Goal: Task Accomplishment & Management: Use online tool/utility

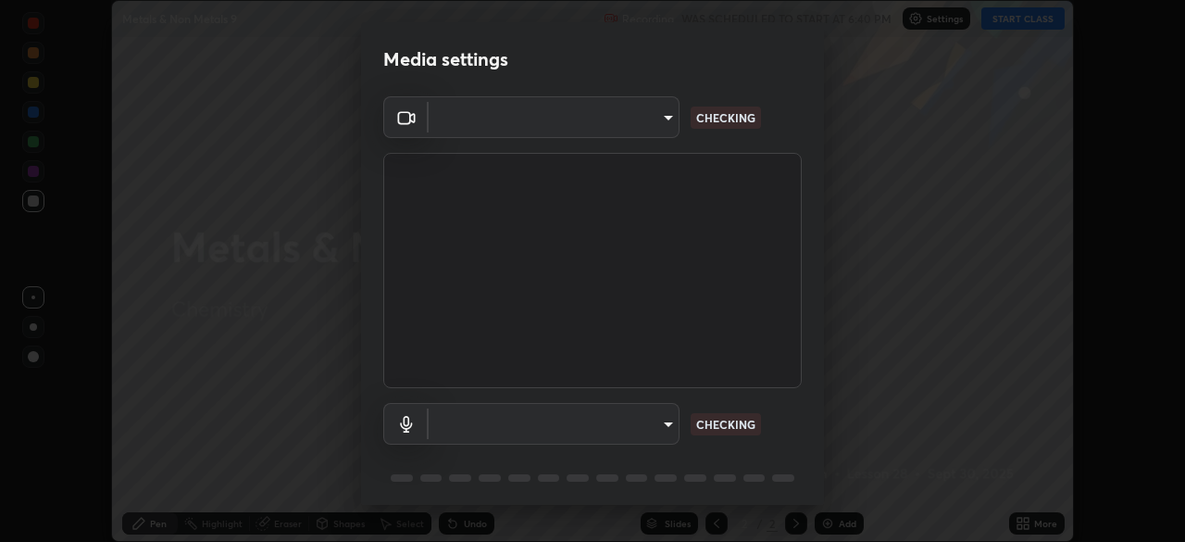
scroll to position [66, 0]
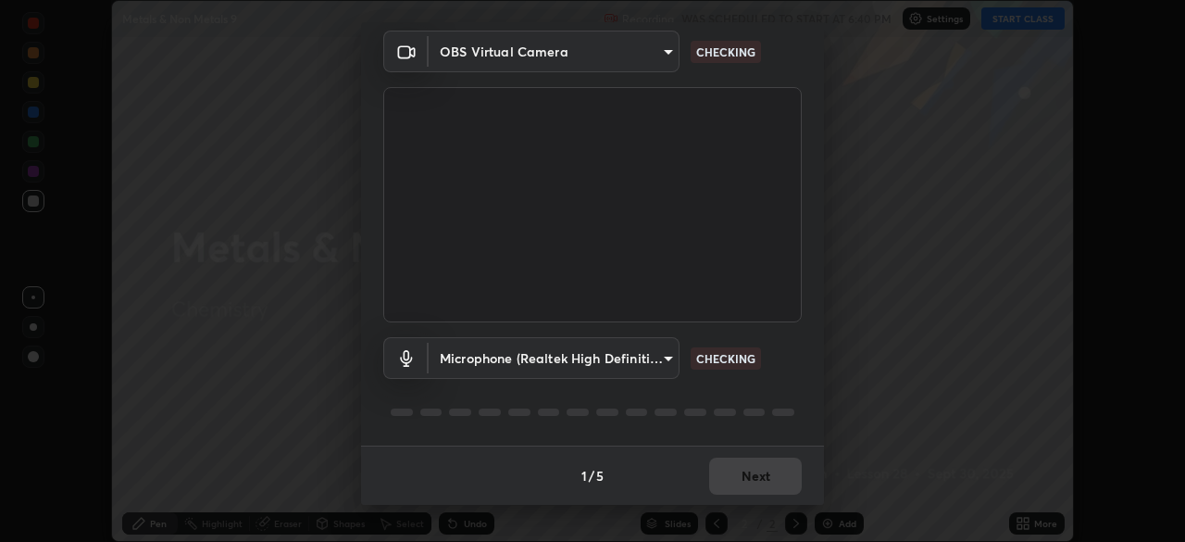
type input "99399411b7d78520c97c72aa8de89fb1e45f336bb1d8a1dbc90451d6f65a8241"
type input "6c5d0b59e403607a3f1543c8e95ee154351bc4ee20d4222492b7f2601bcc5524"
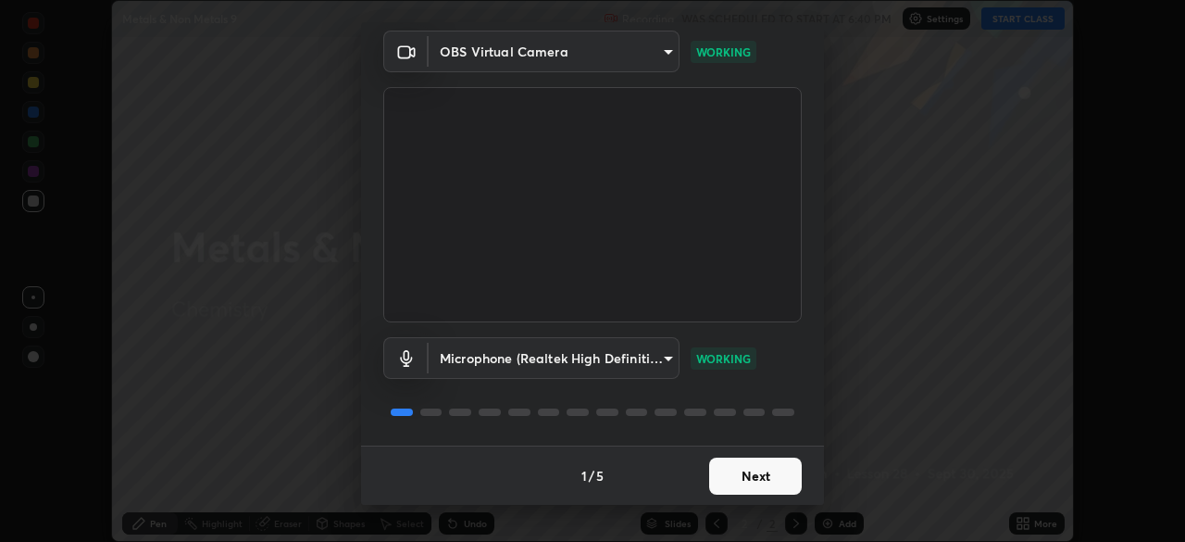
click at [746, 472] on button "Next" at bounding box center [755, 476] width 93 height 37
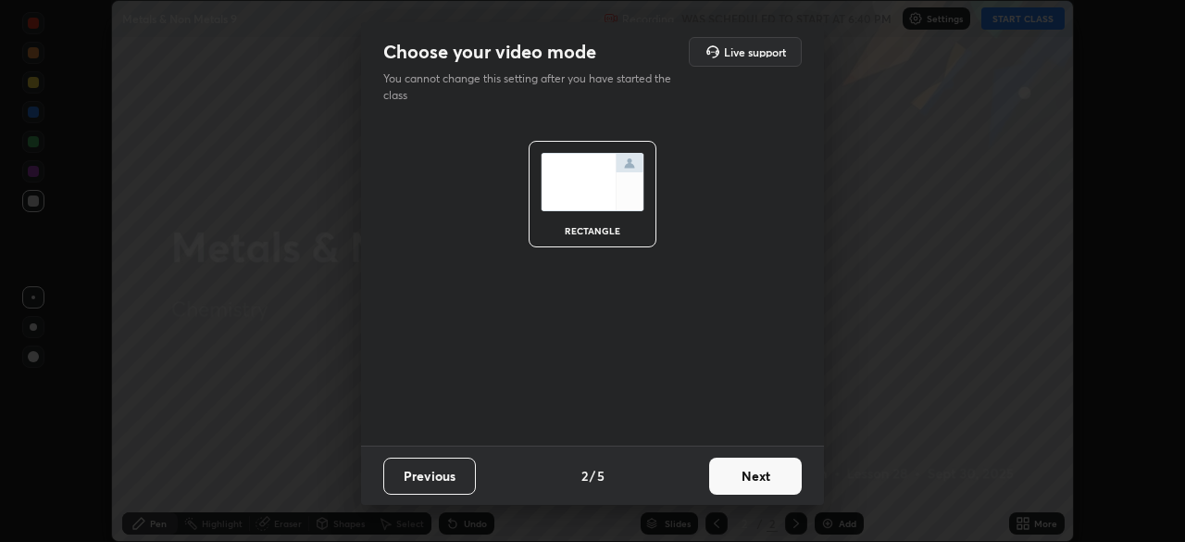
scroll to position [0, 0]
click at [741, 477] on button "Next" at bounding box center [755, 476] width 93 height 37
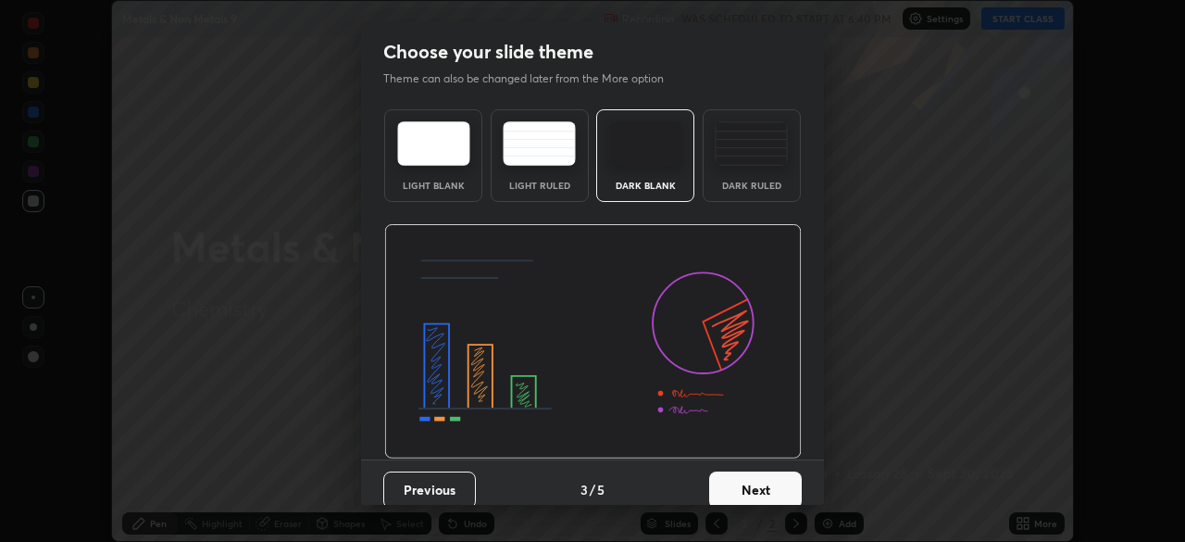
click at [734, 477] on button "Next" at bounding box center [755, 489] width 93 height 37
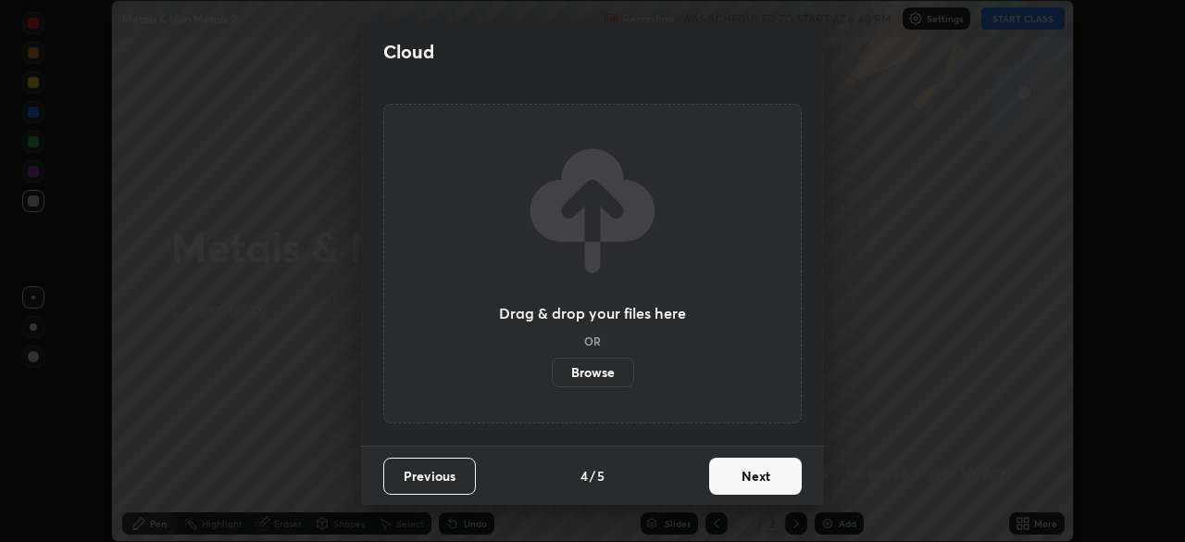
click at [739, 479] on button "Next" at bounding box center [755, 476] width 93 height 37
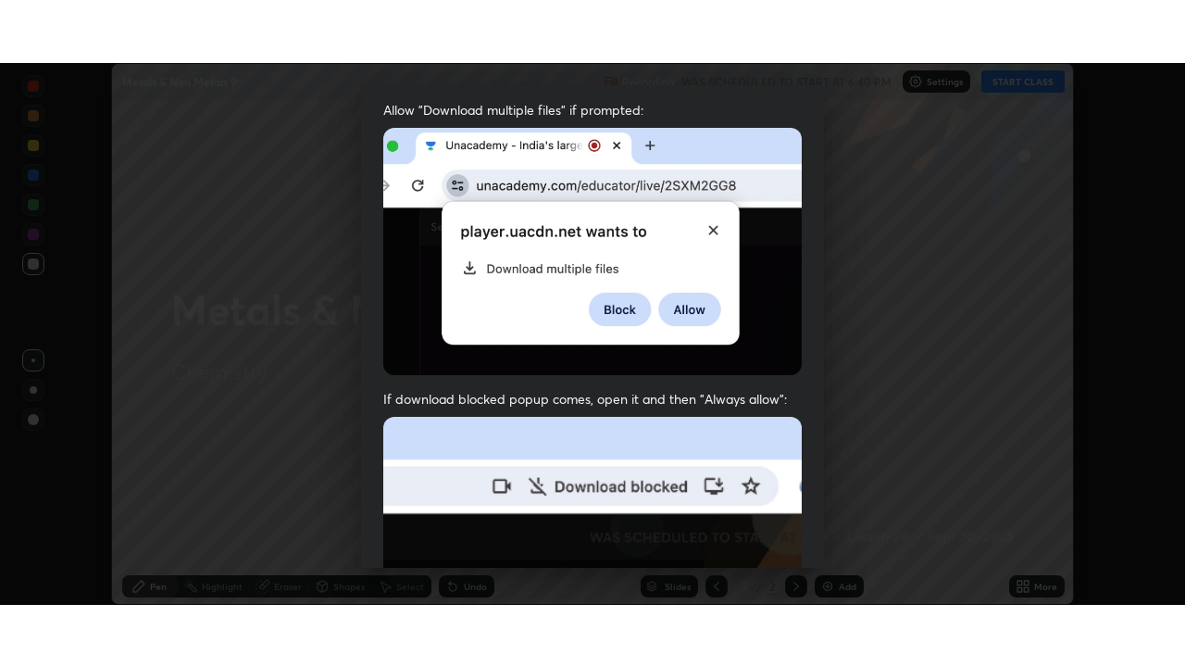
scroll to position [444, 0]
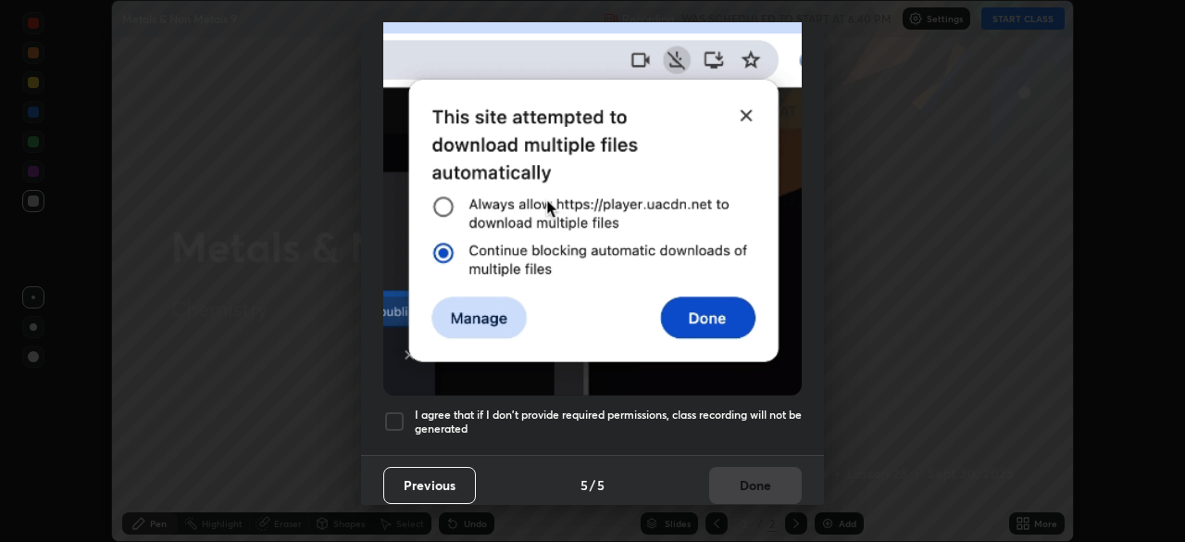
click at [393, 411] on div at bounding box center [394, 421] width 22 height 22
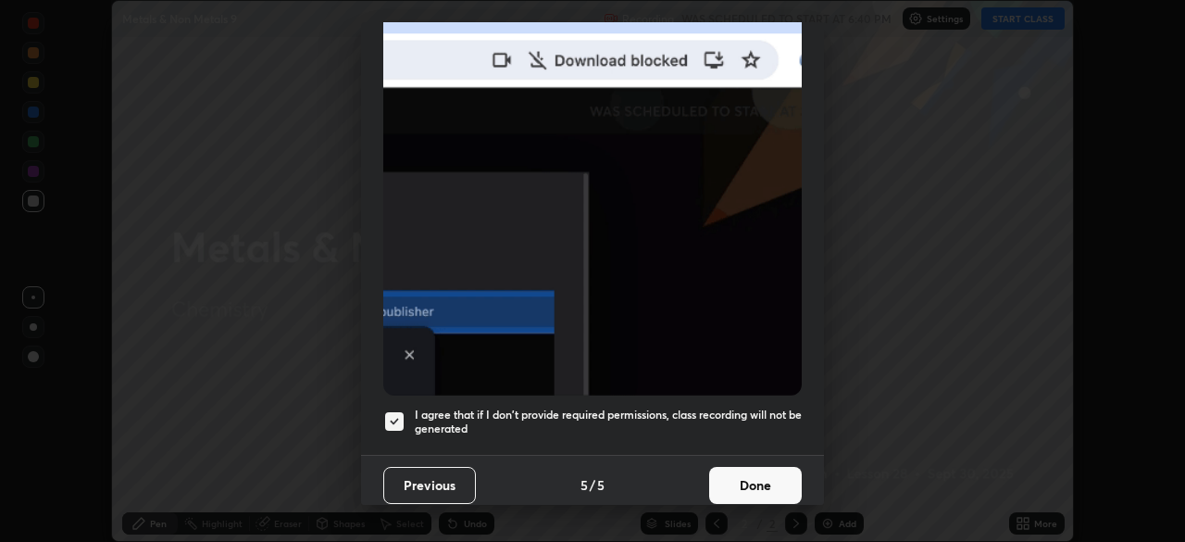
click at [734, 471] on button "Done" at bounding box center [755, 485] width 93 height 37
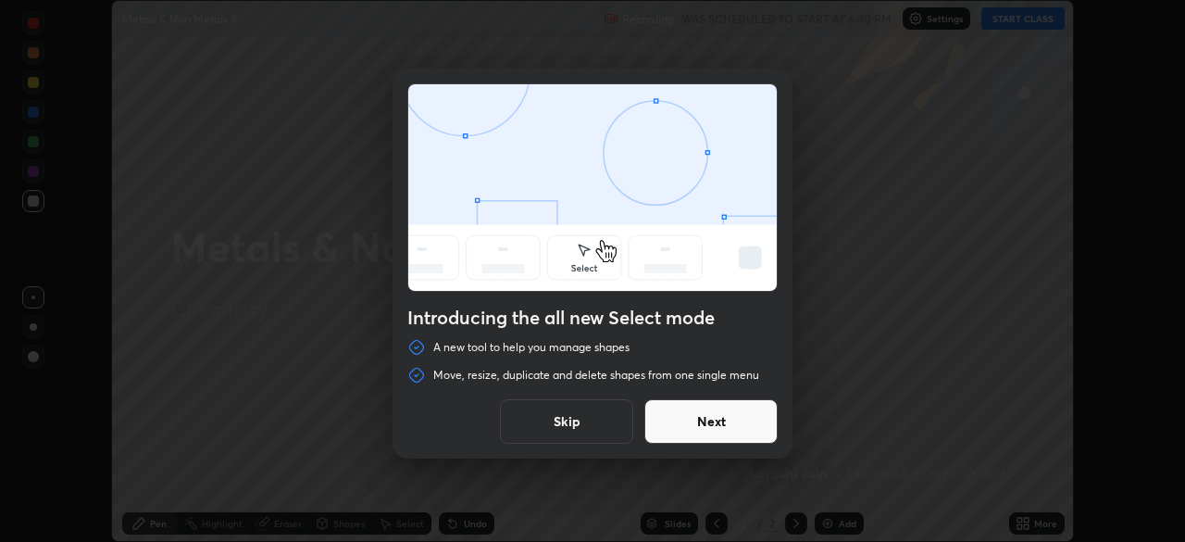
click at [690, 424] on button "Next" at bounding box center [711, 421] width 133 height 44
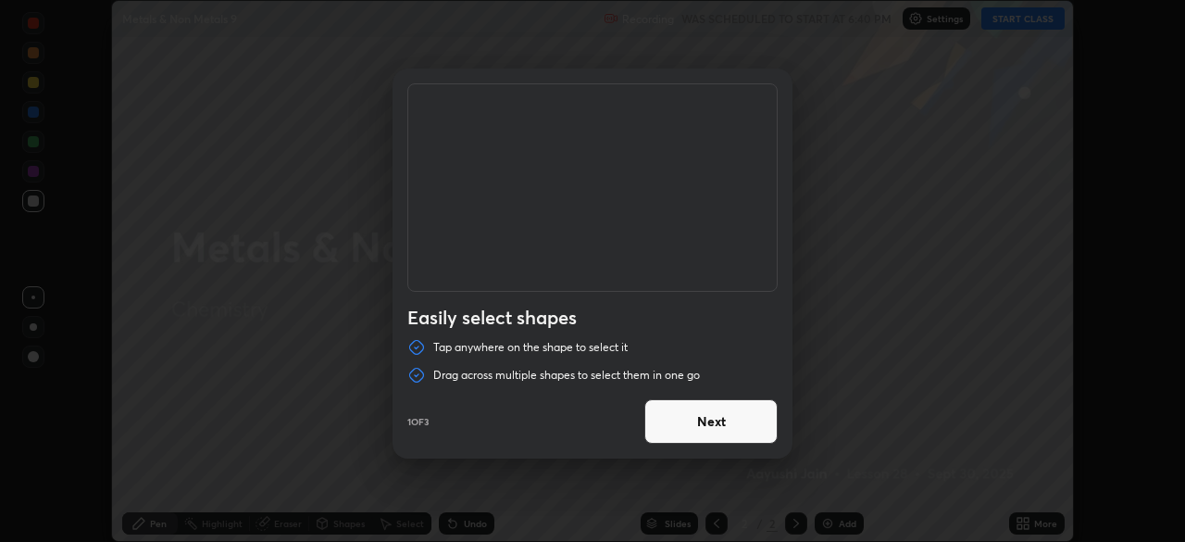
click at [718, 426] on button "Next" at bounding box center [711, 421] width 133 height 44
click at [704, 429] on button "Next" at bounding box center [711, 421] width 133 height 44
click at [697, 431] on button "Done" at bounding box center [711, 421] width 133 height 44
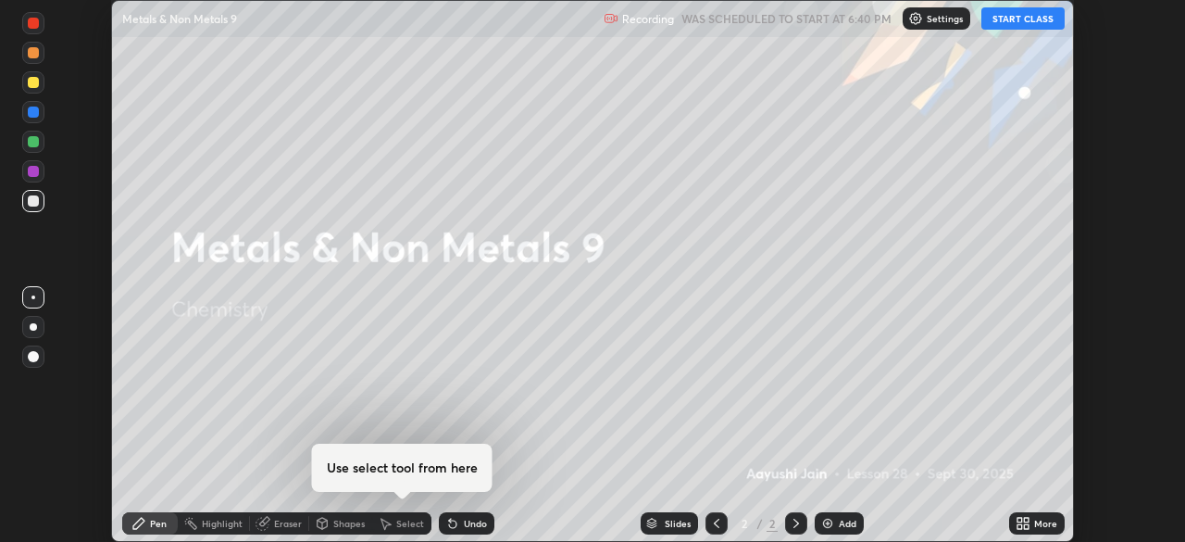
click at [1010, 20] on button "START CLASS" at bounding box center [1023, 18] width 83 height 22
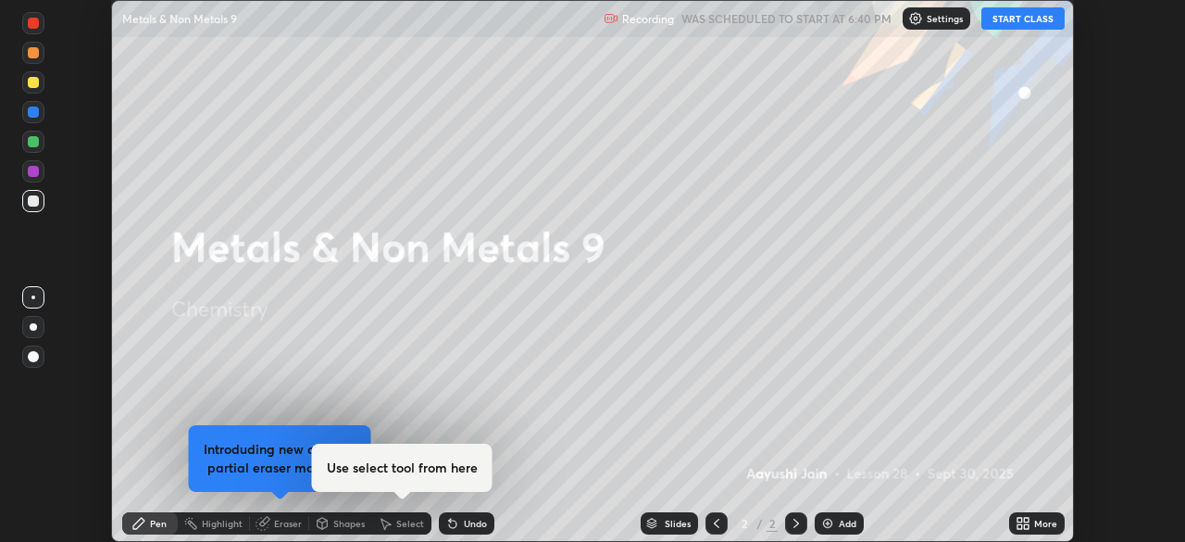
click at [1024, 523] on icon at bounding box center [1023, 523] width 15 height 15
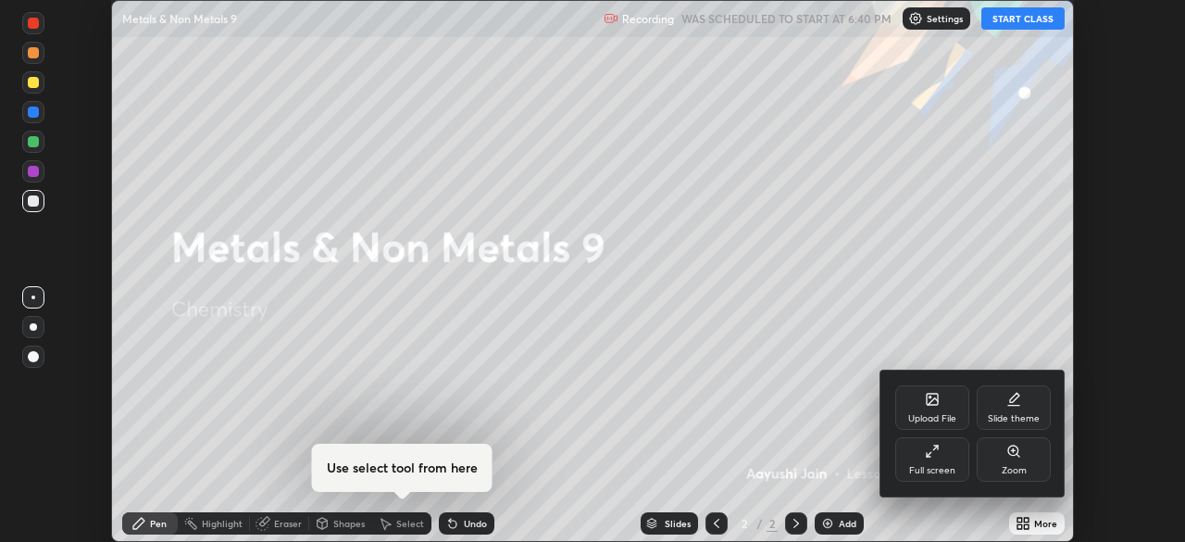
click at [932, 451] on icon at bounding box center [932, 451] width 15 height 15
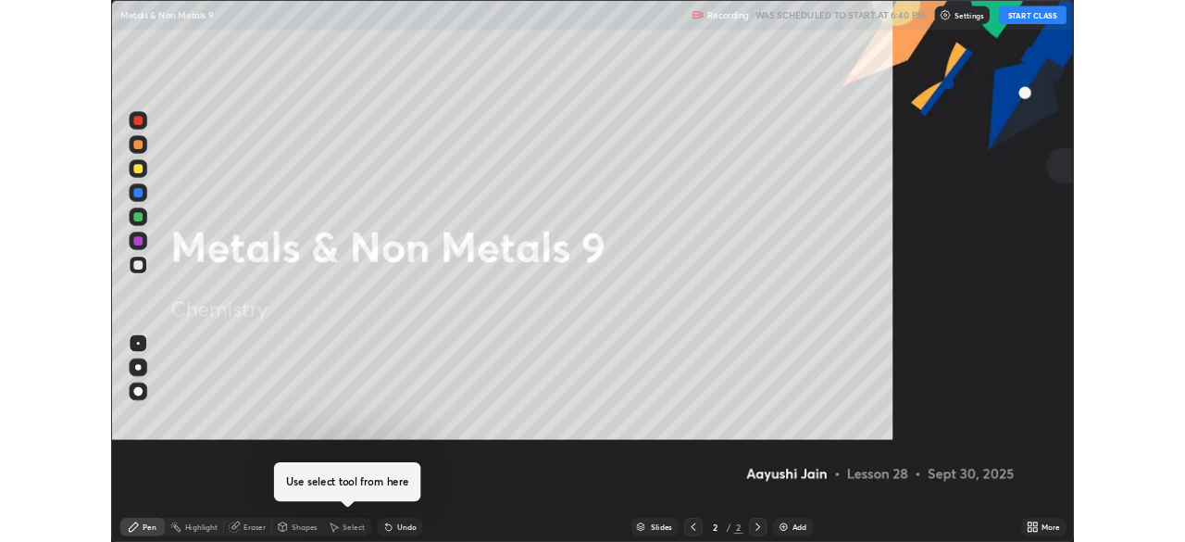
scroll to position [667, 1185]
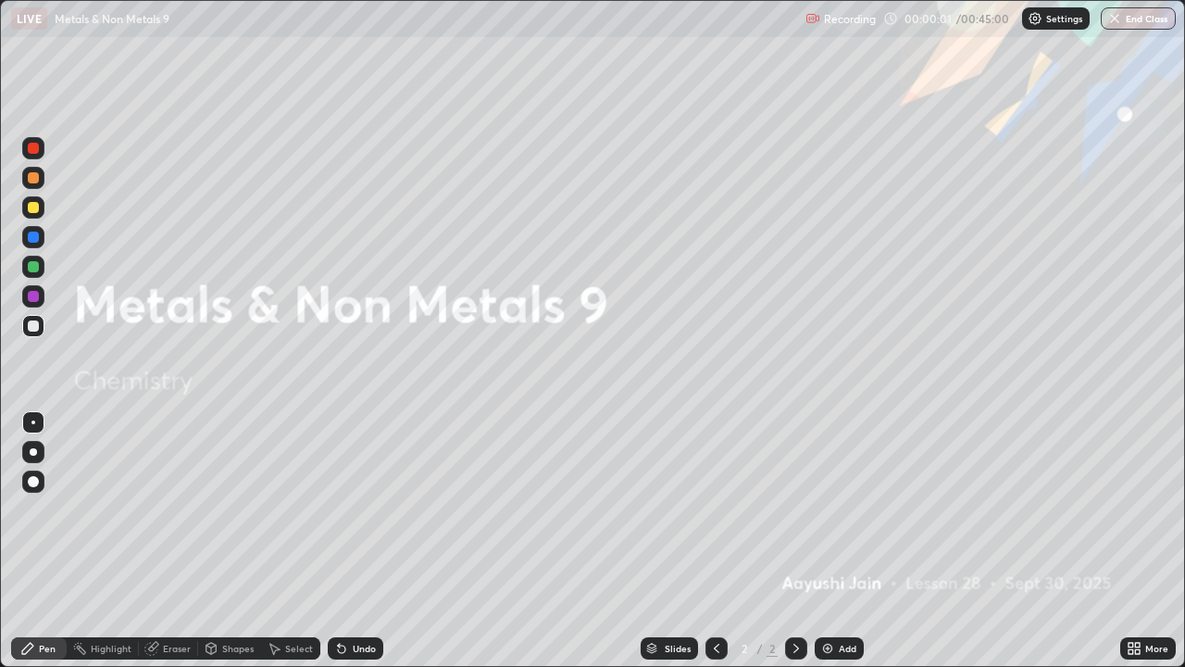
click at [833, 541] on img at bounding box center [828, 648] width 15 height 15
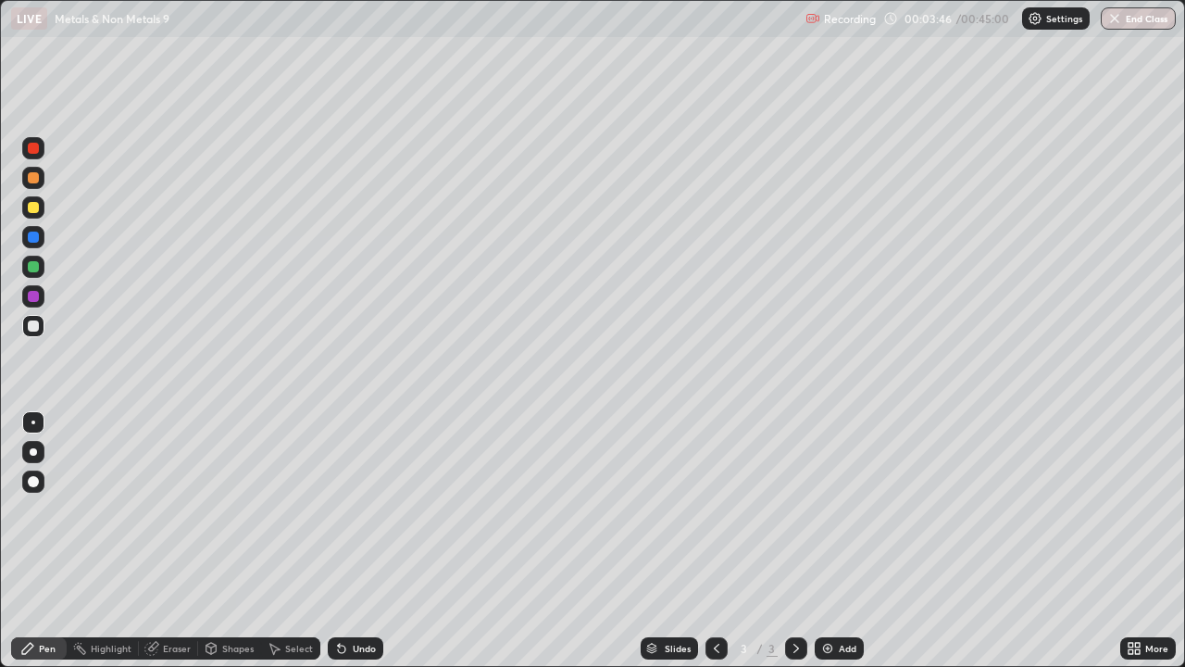
click at [33, 452] on div at bounding box center [33, 451] width 7 height 7
click at [33, 209] on div at bounding box center [33, 207] width 11 height 11
click at [346, 541] on div "Undo" at bounding box center [356, 648] width 56 height 22
click at [354, 541] on div "Undo" at bounding box center [364, 648] width 23 height 9
click at [36, 327] on div at bounding box center [33, 325] width 11 height 11
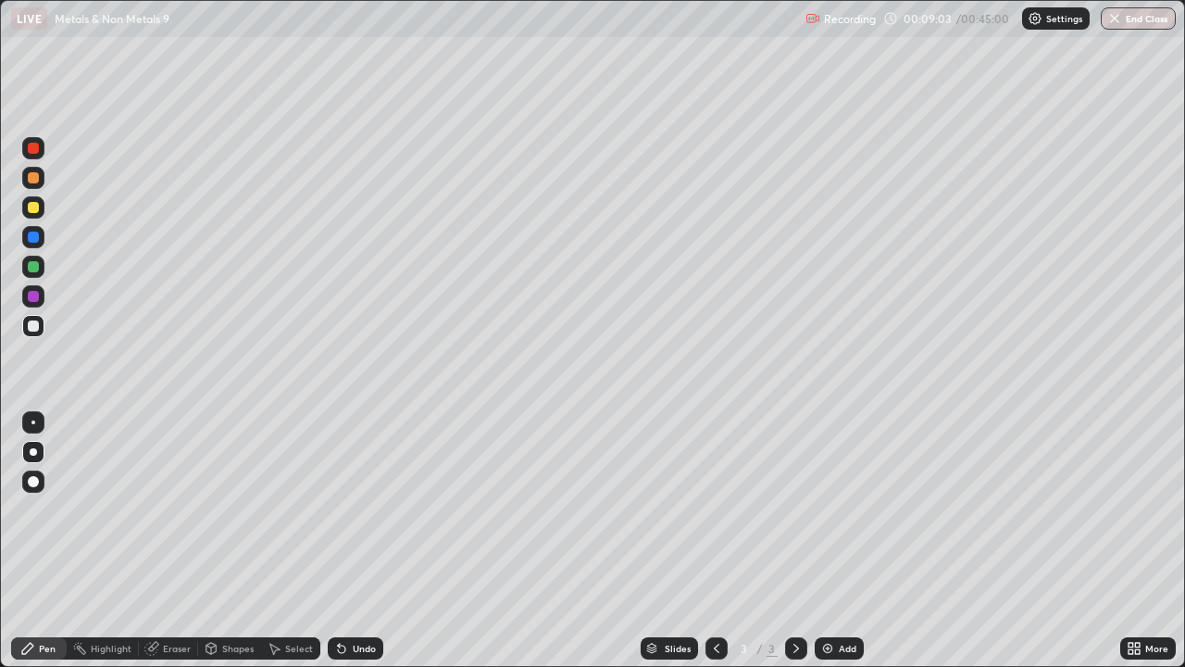
click at [348, 541] on div "Undo" at bounding box center [356, 648] width 56 height 22
click at [362, 541] on div "Undo" at bounding box center [364, 648] width 23 height 9
click at [357, 541] on div "Undo" at bounding box center [356, 648] width 56 height 22
click at [353, 541] on div "Undo" at bounding box center [364, 648] width 23 height 9
click at [355, 541] on div "Undo" at bounding box center [364, 648] width 23 height 9
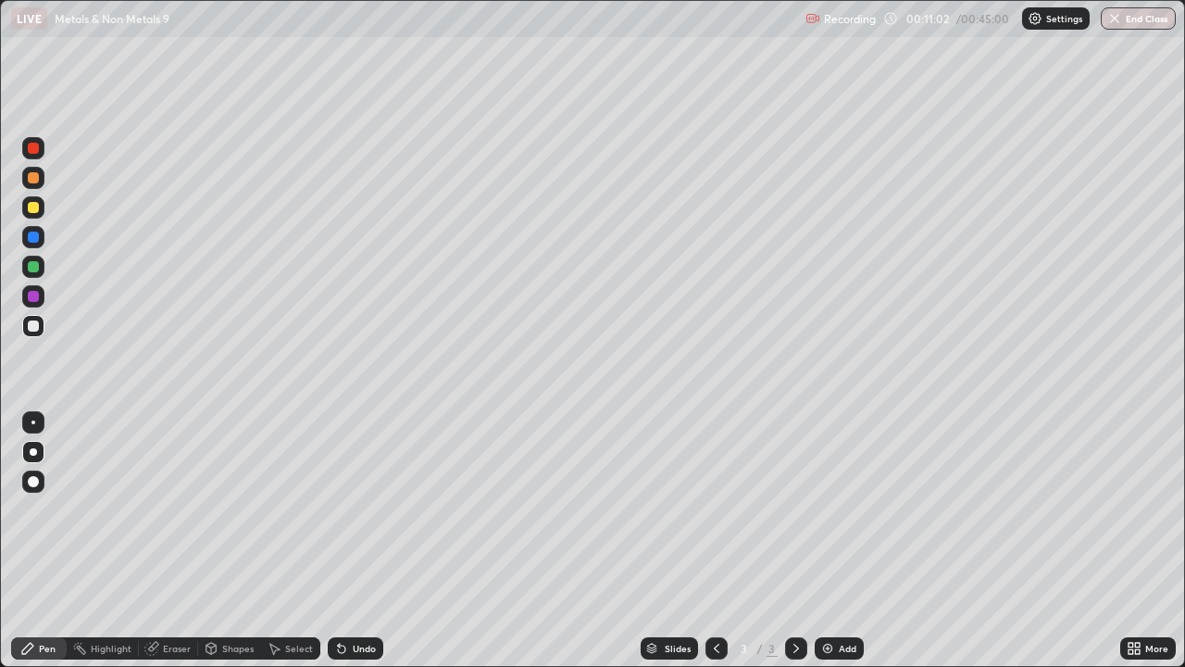
click at [169, 541] on div "Eraser" at bounding box center [177, 648] width 28 height 9
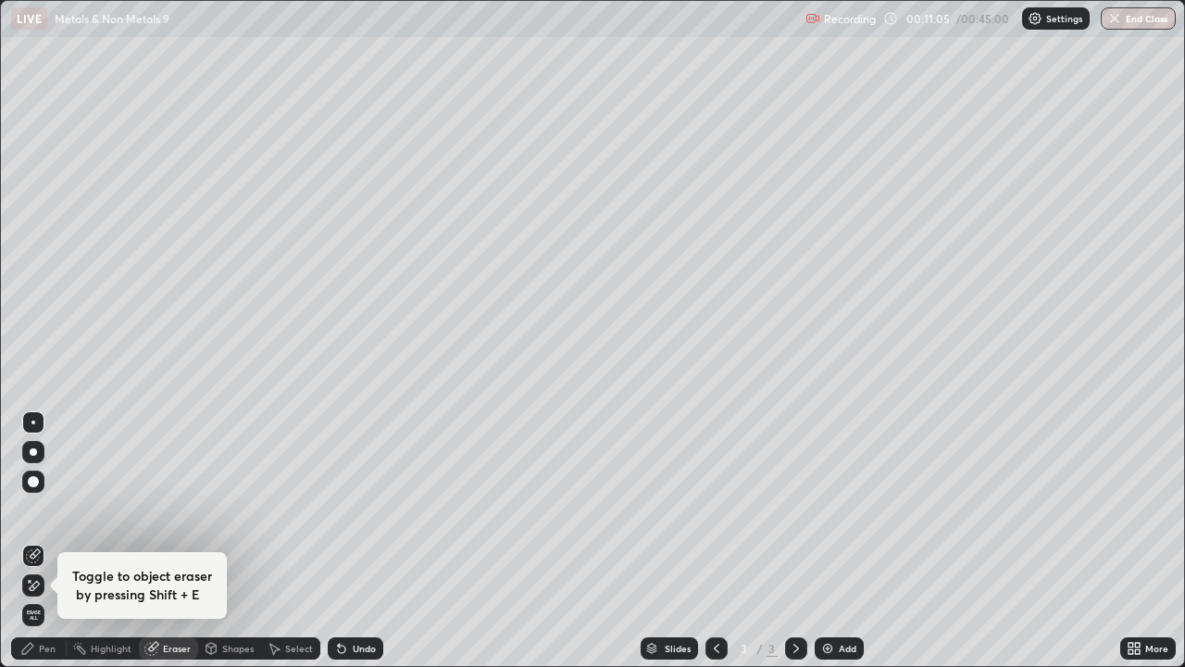
click at [46, 541] on div "Pen" at bounding box center [39, 648] width 56 height 22
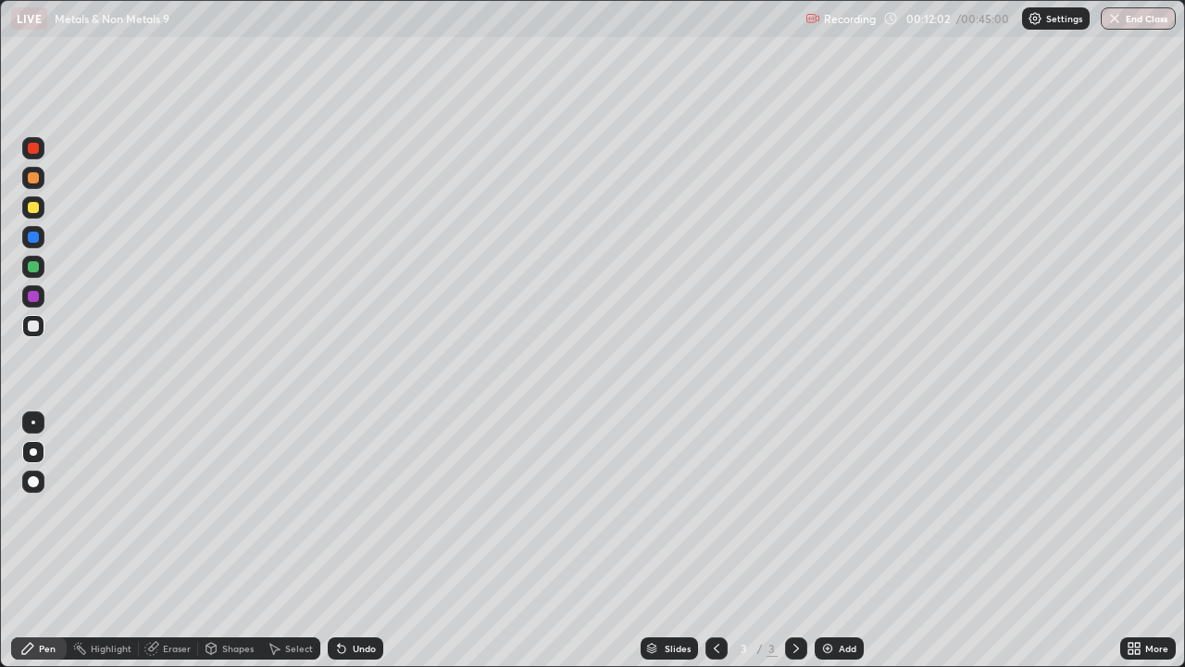
click at [353, 541] on div "Undo" at bounding box center [364, 648] width 23 height 9
click at [357, 541] on div "Undo" at bounding box center [364, 648] width 23 height 9
click at [349, 541] on div "Undo" at bounding box center [356, 648] width 56 height 22
click at [353, 541] on div "Undo" at bounding box center [364, 648] width 23 height 9
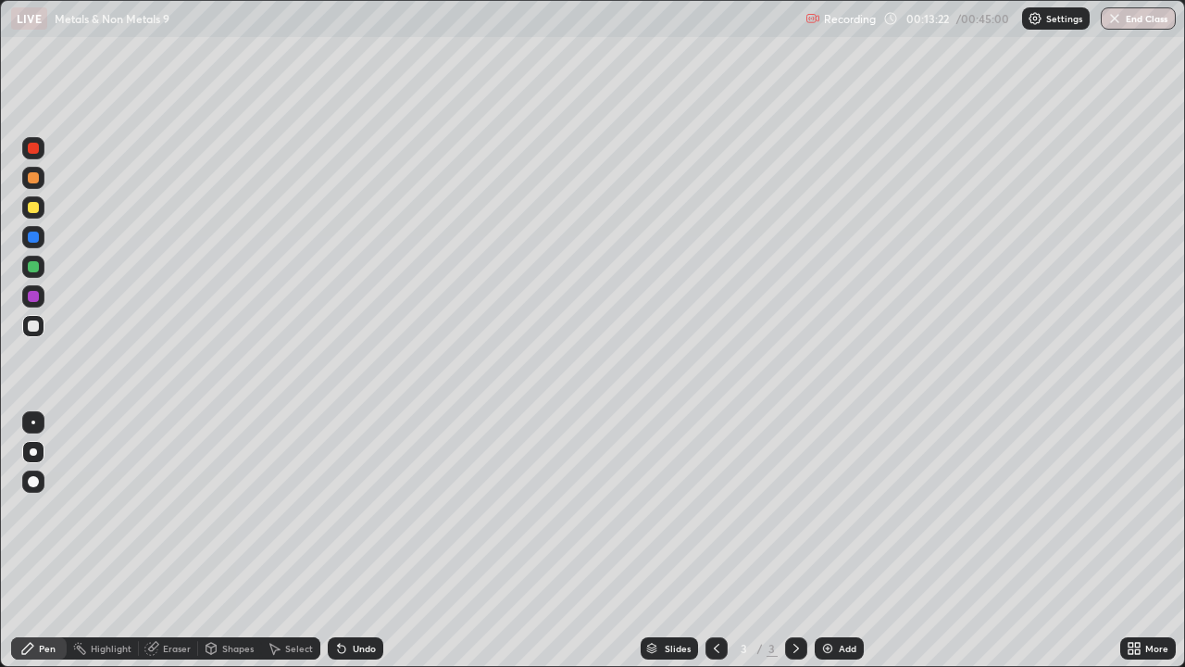
click at [355, 541] on div "Undo" at bounding box center [364, 648] width 23 height 9
click at [353, 541] on div "Undo" at bounding box center [364, 648] width 23 height 9
click at [353, 541] on div "Undo" at bounding box center [356, 648] width 56 height 22
click at [354, 541] on div "Undo" at bounding box center [356, 648] width 56 height 22
click at [355, 541] on div "Undo" at bounding box center [356, 648] width 56 height 22
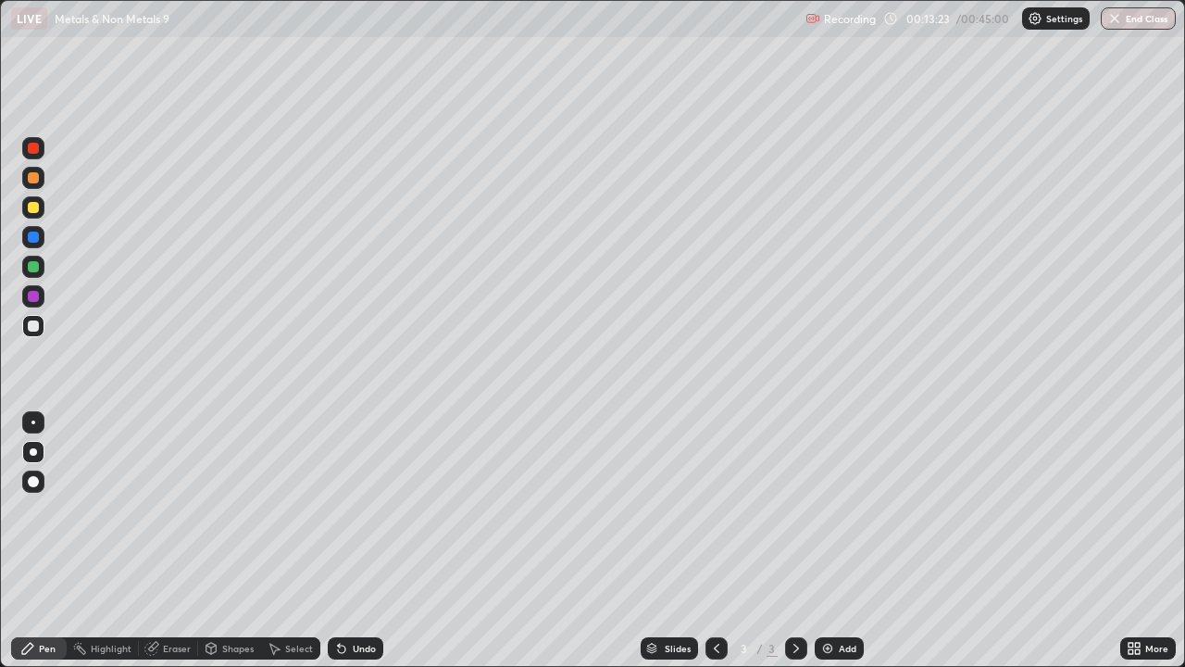
click at [355, 541] on div "Undo" at bounding box center [356, 648] width 56 height 22
click at [354, 541] on div "Undo" at bounding box center [356, 648] width 56 height 22
click at [352, 541] on div "Undo" at bounding box center [356, 648] width 56 height 22
click at [351, 541] on div "Undo" at bounding box center [356, 648] width 56 height 22
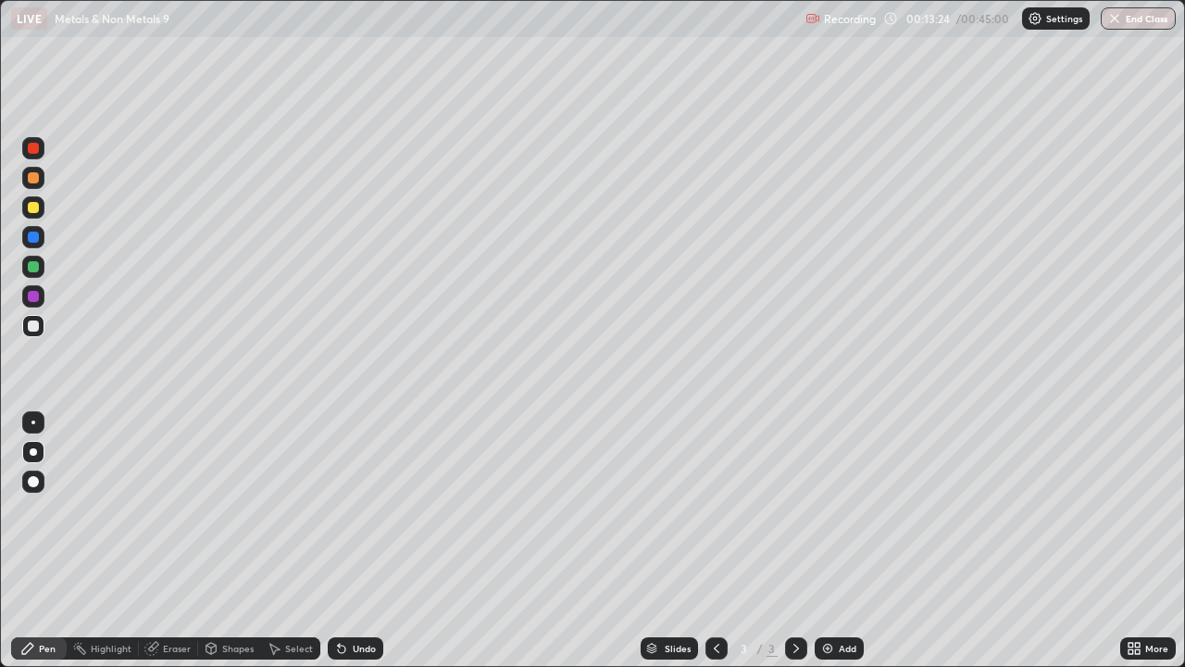
click at [349, 541] on div "Undo" at bounding box center [356, 648] width 56 height 22
click at [351, 541] on div "Undo" at bounding box center [356, 648] width 56 height 22
click at [352, 541] on div "Undo" at bounding box center [356, 648] width 56 height 22
click at [821, 541] on img at bounding box center [828, 648] width 15 height 15
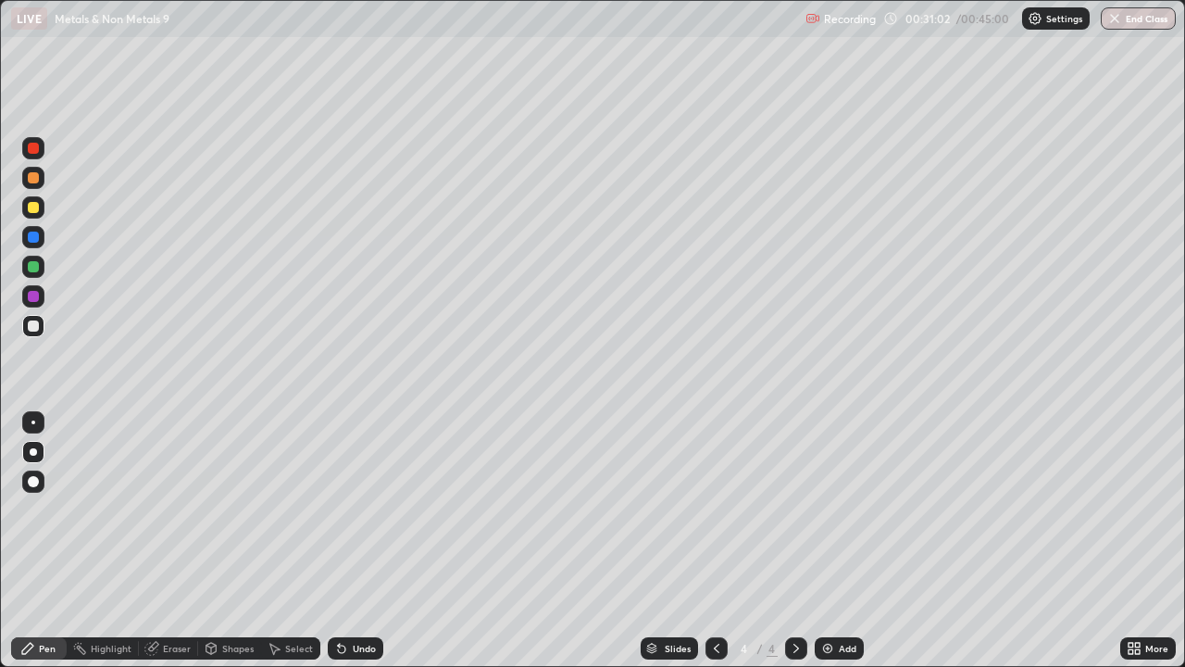
click at [831, 541] on img at bounding box center [828, 648] width 15 height 15
click at [832, 541] on img at bounding box center [828, 648] width 15 height 15
click at [42, 209] on div at bounding box center [33, 207] width 22 height 22
click at [34, 328] on div at bounding box center [33, 325] width 11 height 11
click at [349, 541] on div "Undo" at bounding box center [356, 648] width 56 height 22
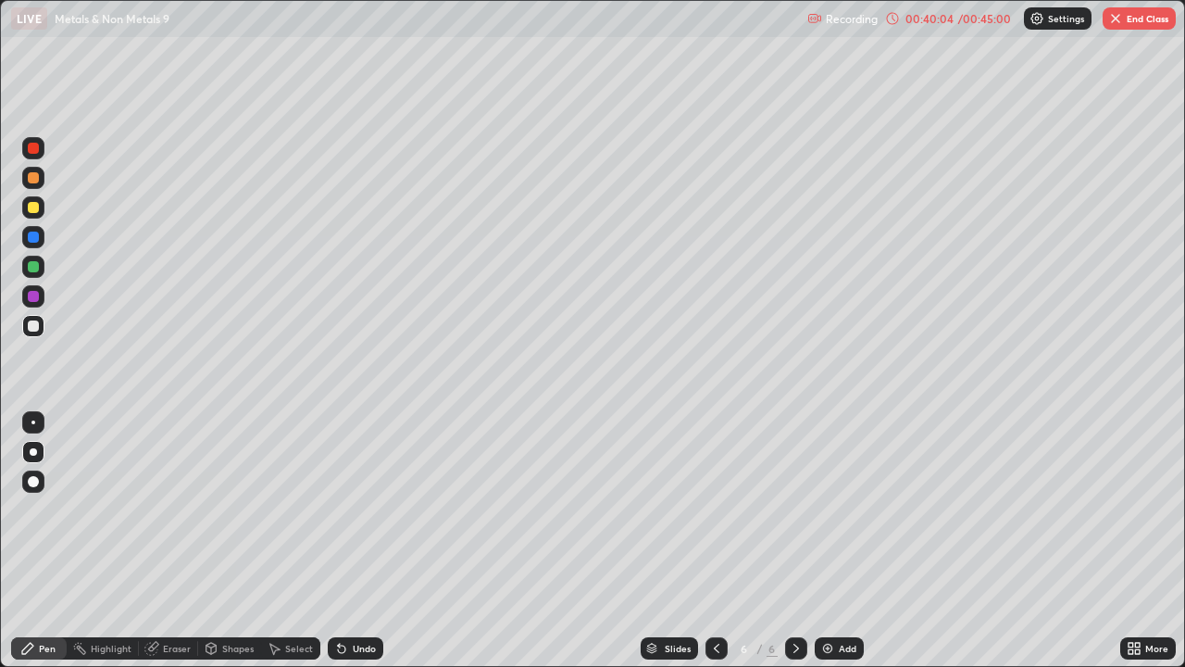
click at [353, 541] on div "Undo" at bounding box center [364, 648] width 23 height 9
click at [1116, 26] on button "End Class" at bounding box center [1139, 18] width 73 height 22
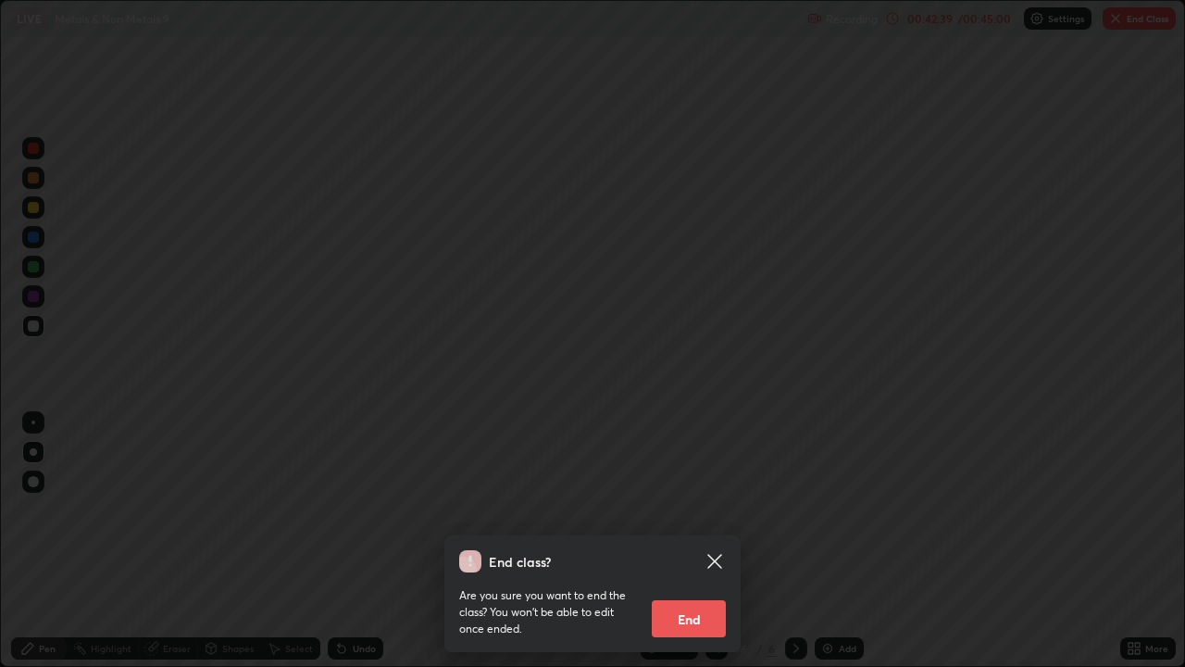
click at [703, 541] on button "End" at bounding box center [689, 618] width 74 height 37
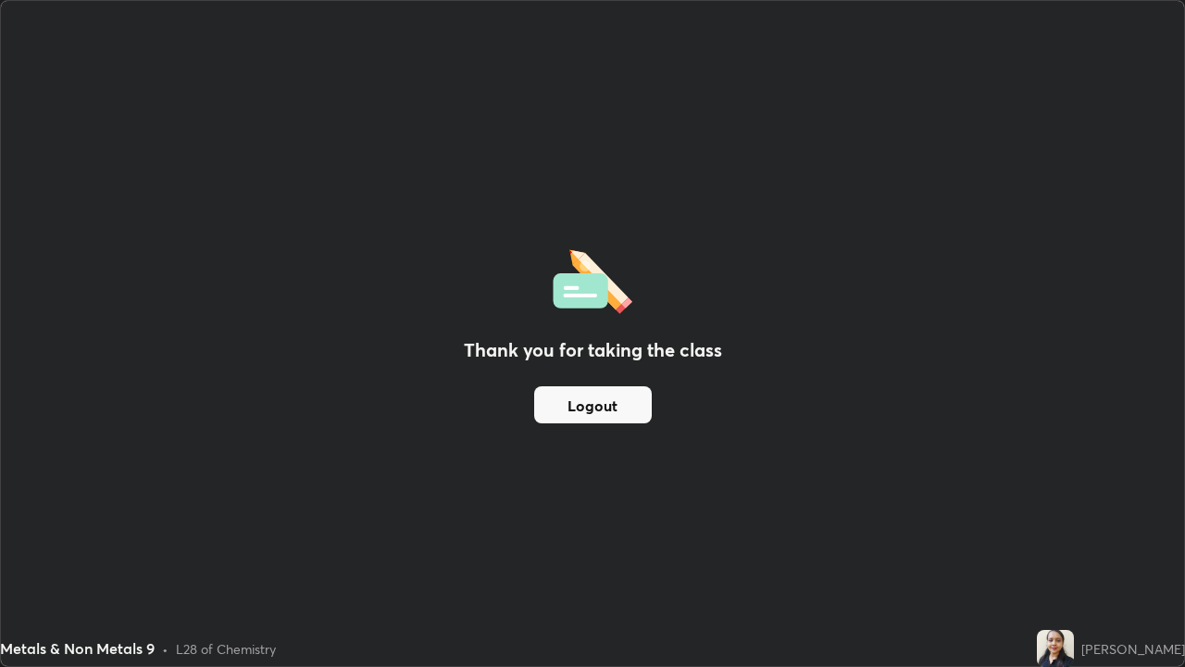
click at [1096, 541] on div "Thank you for taking the class Logout" at bounding box center [593, 333] width 1184 height 665
click at [1074, 541] on img at bounding box center [1055, 648] width 37 height 37
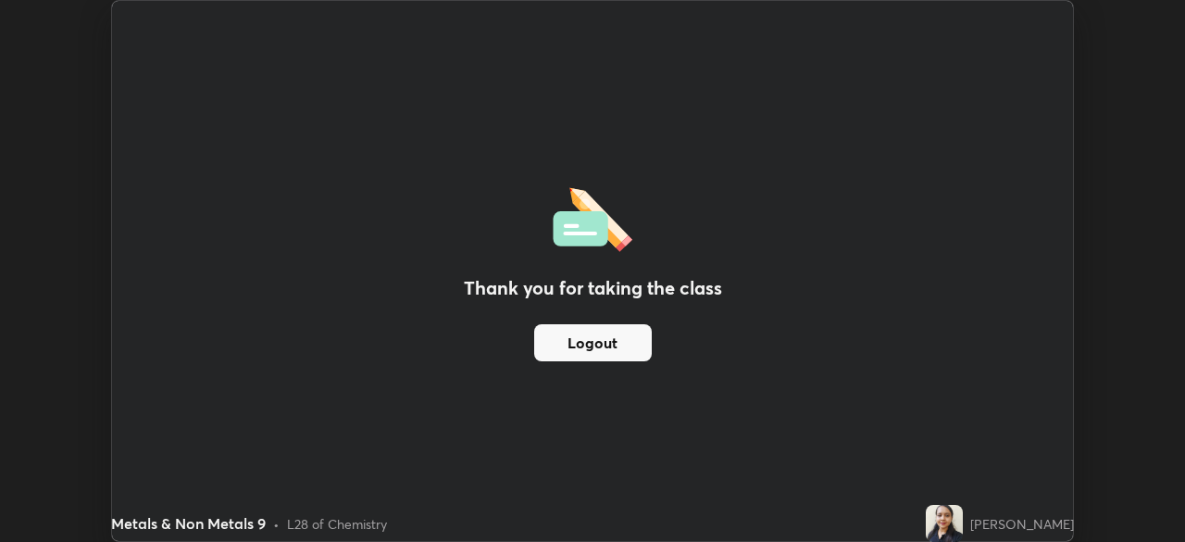
scroll to position [92074, 91430]
